Goal: Task Accomplishment & Management: Manage account settings

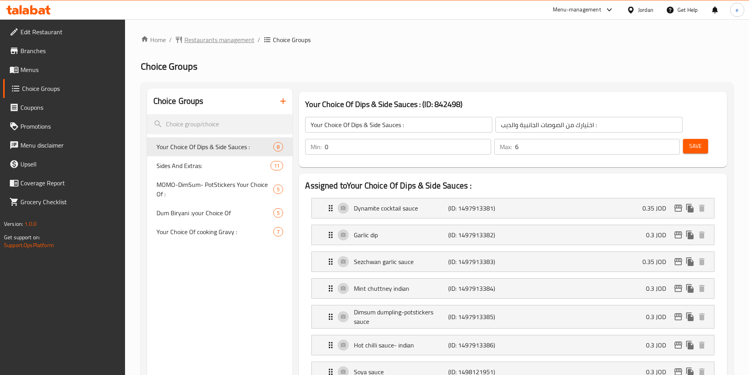
click at [214, 41] on span "Restaurants management" at bounding box center [219, 39] width 70 height 9
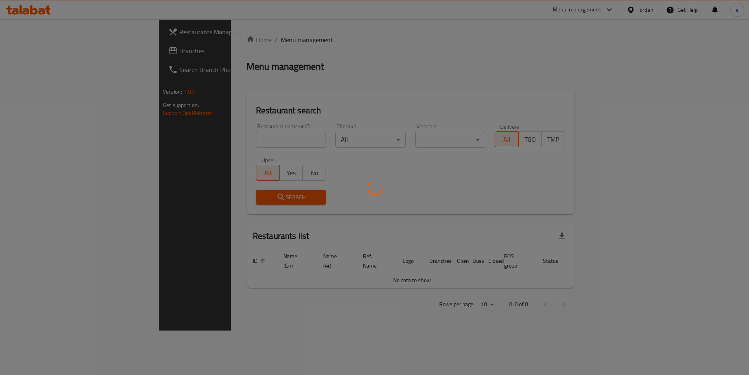
click at [18, 51] on div at bounding box center [374, 187] width 749 height 375
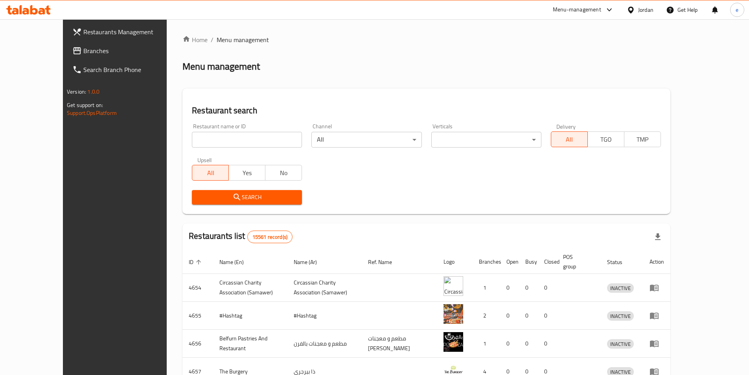
click at [72, 51] on icon at bounding box center [76, 50] width 9 height 9
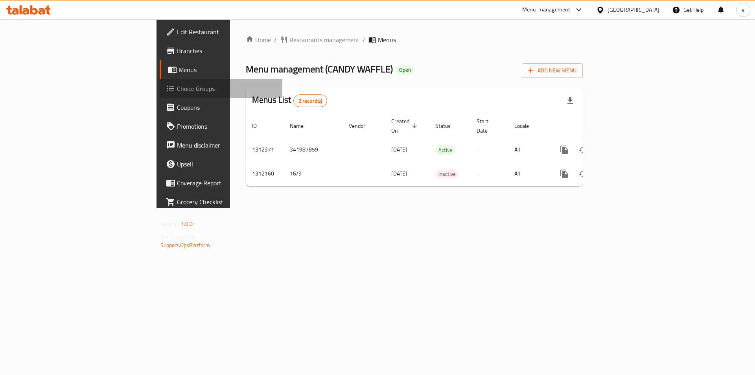
click at [177, 90] on span "Choice Groups" at bounding box center [227, 88] width 100 height 9
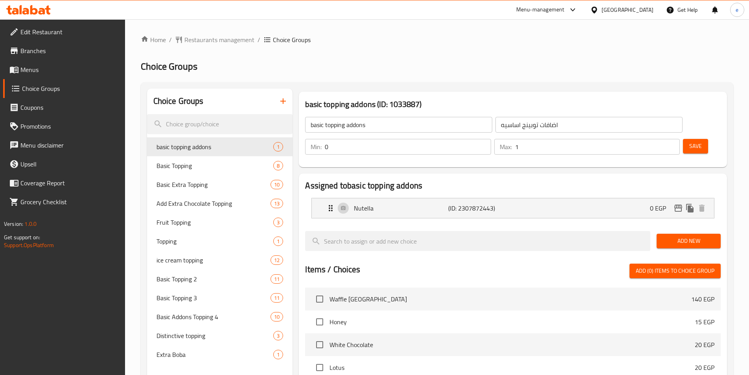
click at [199, 280] on span "Basic Topping 2" at bounding box center [214, 278] width 114 height 9
type input "Basic Topping 2"
type input "اضافه اساسية 2"
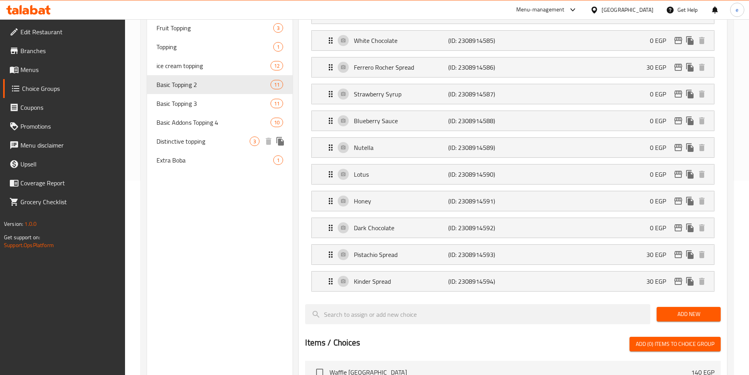
scroll to position [191, 0]
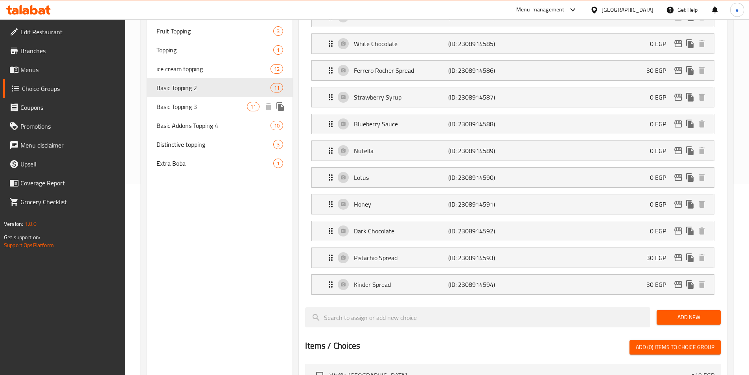
drag, startPoint x: 192, startPoint y: 102, endPoint x: 256, endPoint y: 292, distance: 200.5
click at [192, 102] on span "Basic Topping 3" at bounding box center [202, 106] width 91 height 9
type input "Basic Topping 3"
type input "اضافه الاساسية 3"
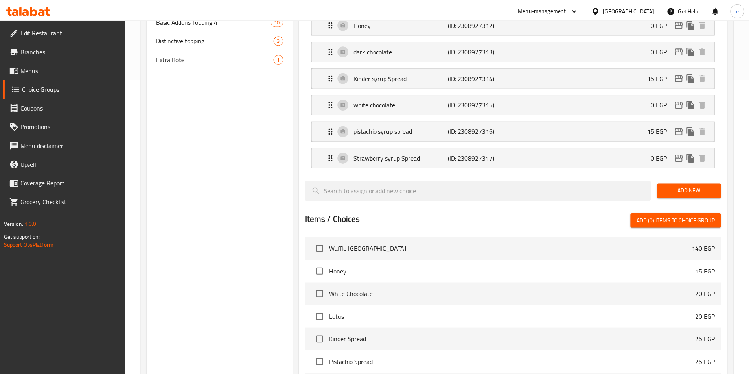
scroll to position [466, 0]
